Goal: Book appointment/travel/reservation

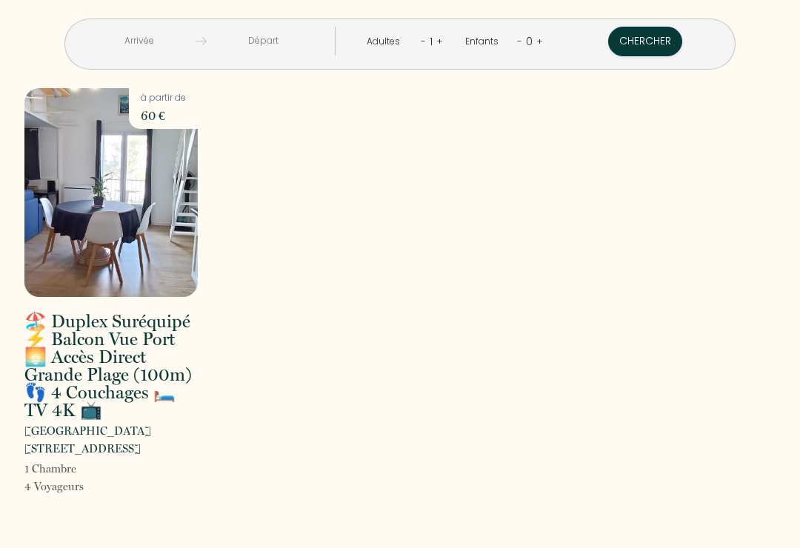
click at [160, 56] on input "text" at bounding box center [138, 41] width 113 height 29
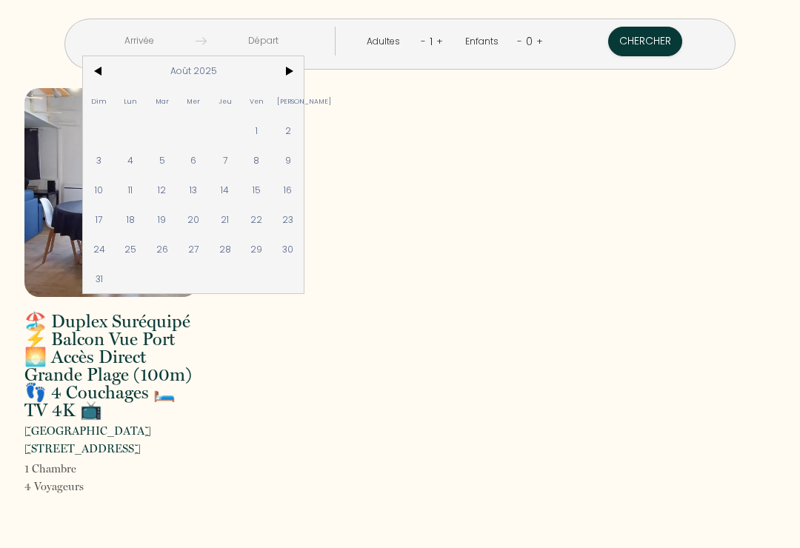
click at [304, 76] on span ">" at bounding box center [289, 71] width 32 height 30
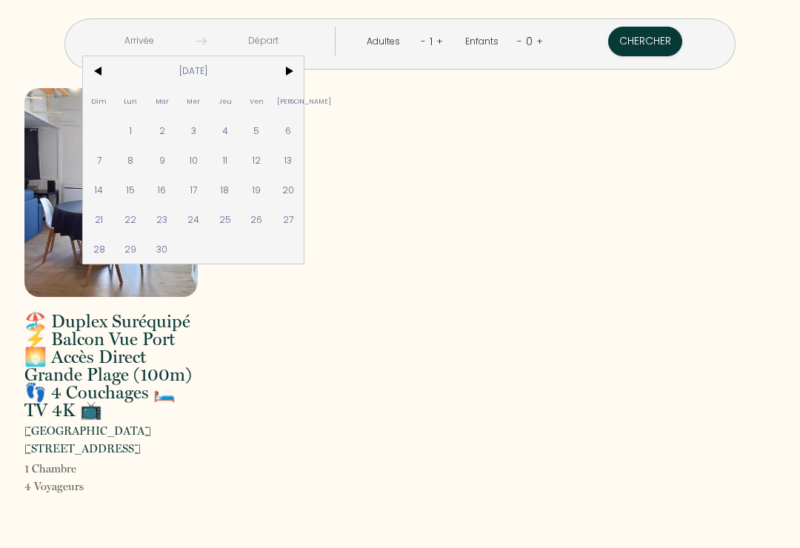
click at [115, 76] on span "<" at bounding box center [99, 71] width 32 height 30
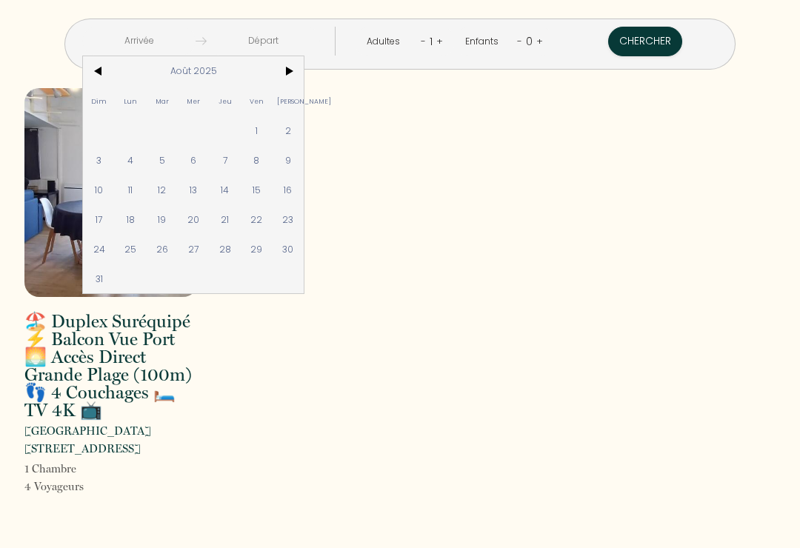
click at [115, 77] on span "<" at bounding box center [99, 71] width 32 height 30
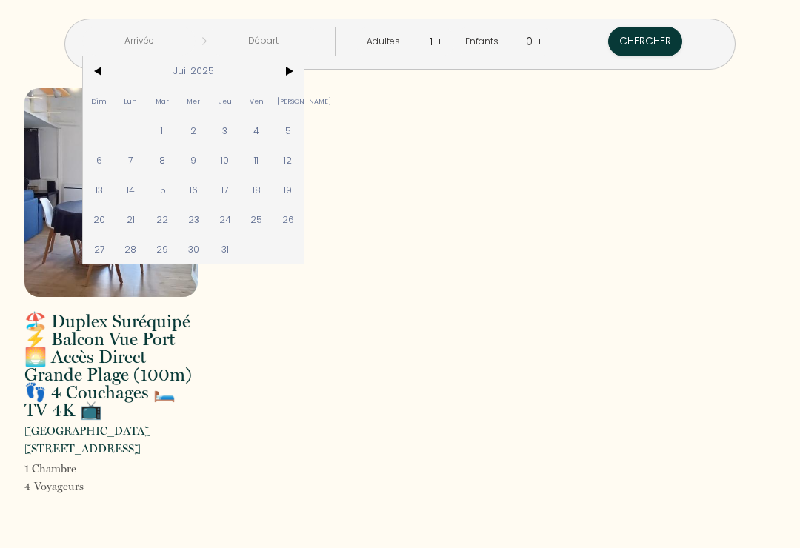
click at [304, 78] on span ">" at bounding box center [289, 71] width 32 height 30
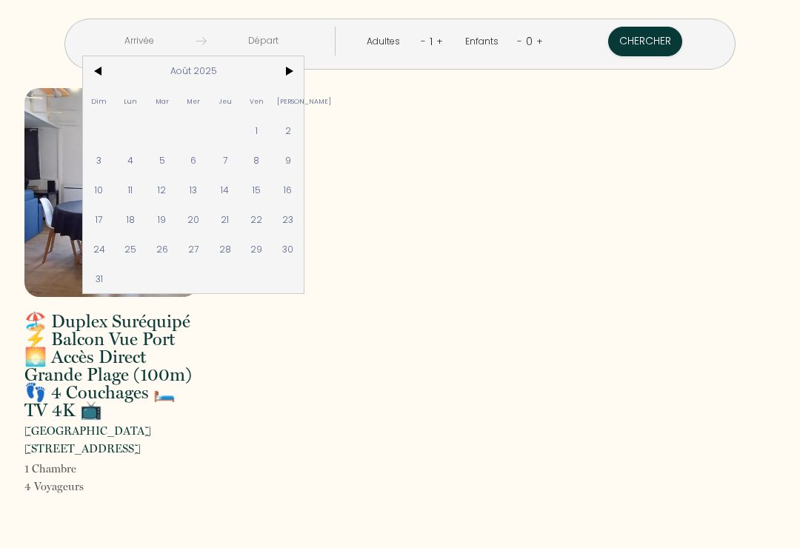
scroll to position [23, 0]
click at [78, 334] on h2 "🏖️ Duplex Suréquipé ⚡ Balcon Vue Port 🌅 Accès Direct Grande Plage (100m) 👣 4 Co…" at bounding box center [110, 366] width 173 height 107
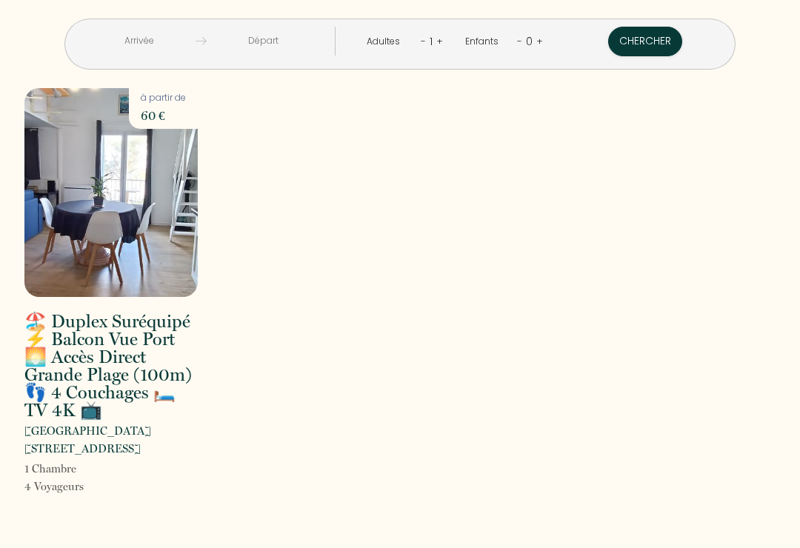
click at [82, 342] on h2 "🏖️ Duplex Suréquipé ⚡ Balcon Vue Port 🌅 Accès Direct Grande Plage (100m) 👣 4 Co…" at bounding box center [110, 366] width 173 height 107
click at [78, 324] on h2 "🏖️ Duplex Suréquipé ⚡ Balcon Vue Port 🌅 Accès Direct Grande Plage (100m) 👣 4 Co…" at bounding box center [110, 366] width 173 height 107
click at [76, 221] on img at bounding box center [110, 192] width 173 height 209
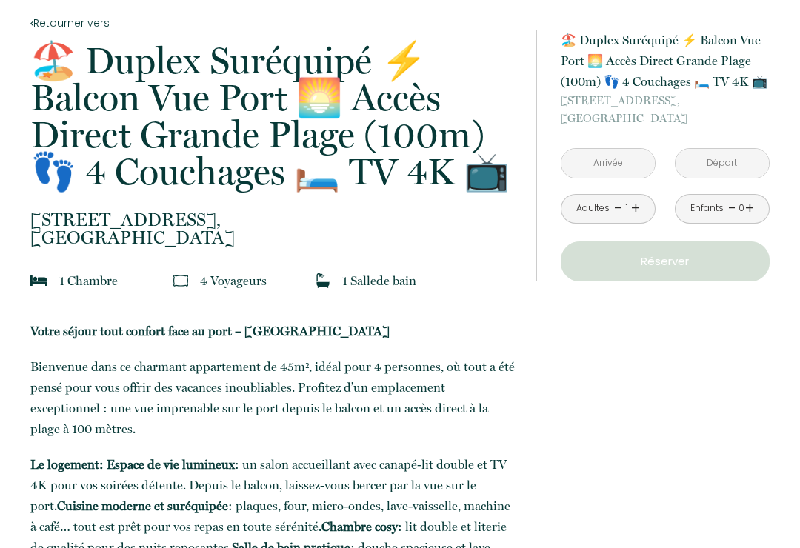
scroll to position [304, 0]
click at [610, 165] on input "text" at bounding box center [607, 163] width 93 height 29
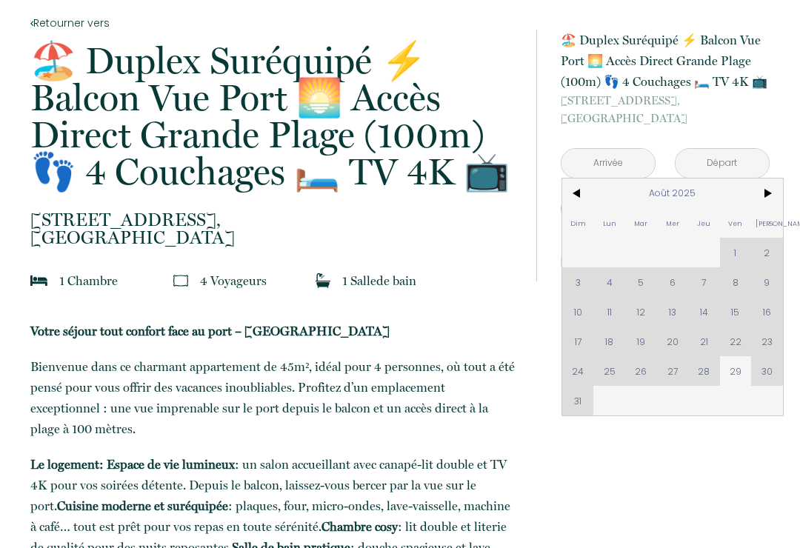
click at [761, 196] on span ">" at bounding box center [767, 193] width 32 height 30
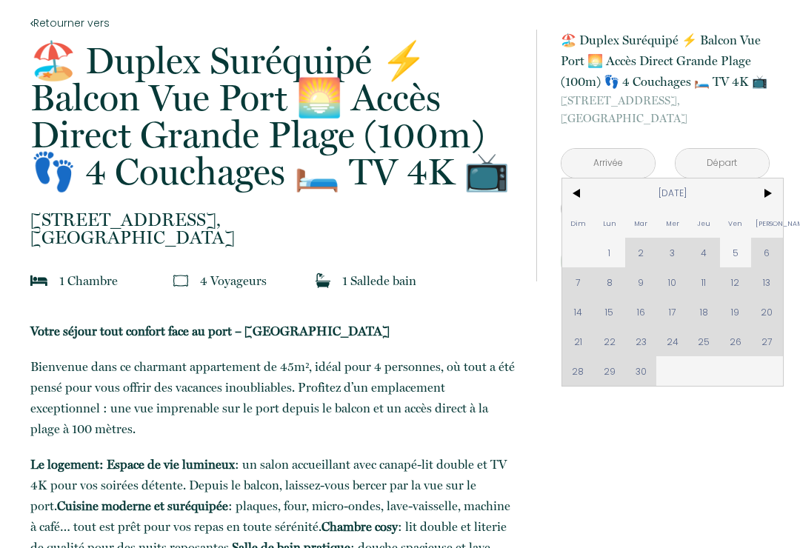
click at [768, 195] on span ">" at bounding box center [767, 193] width 32 height 30
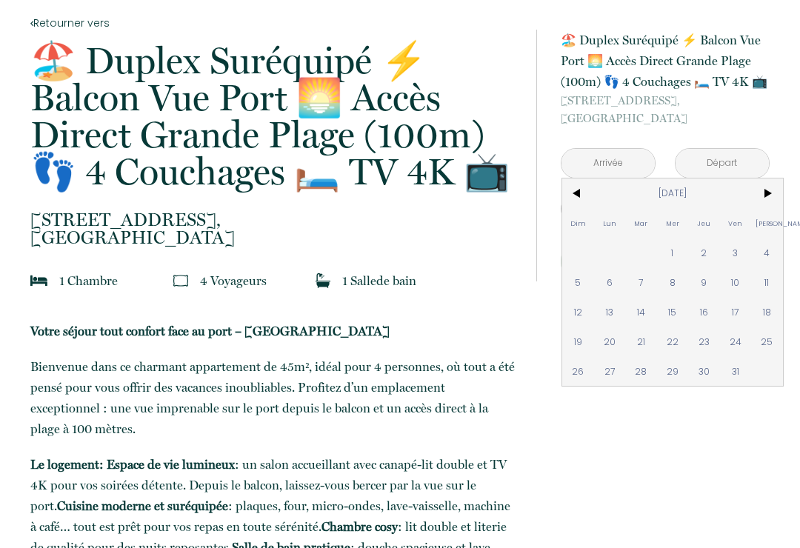
click at [581, 193] on span "<" at bounding box center [578, 193] width 32 height 30
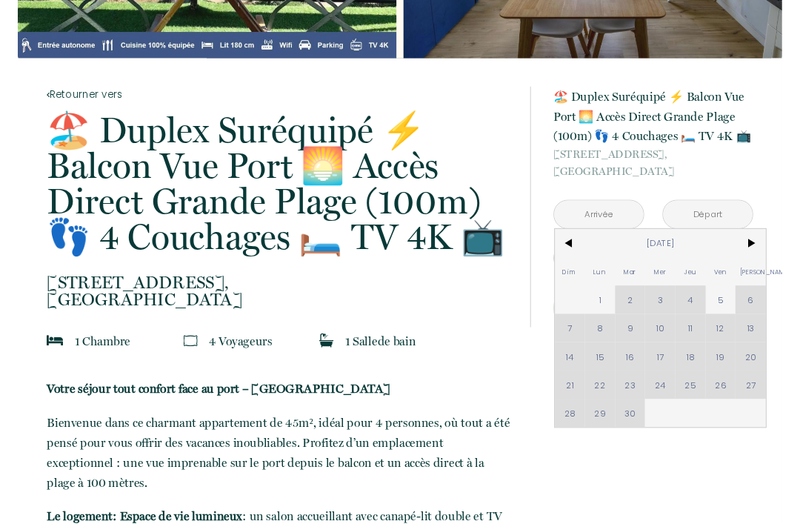
scroll to position [0, 0]
